Goal: Task Accomplishment & Management: Use online tool/utility

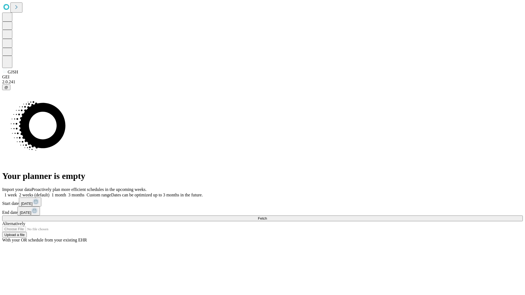
click at [267, 216] on span "Fetch" at bounding box center [262, 218] width 9 height 4
